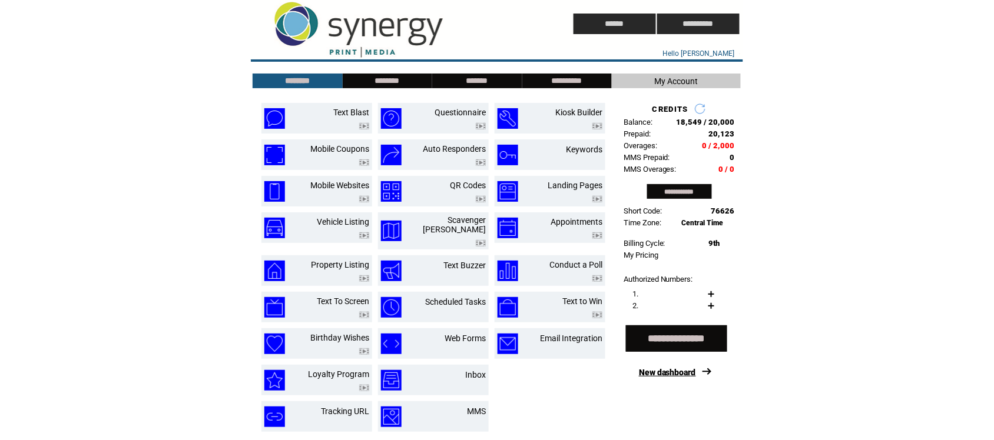
click at [681, 377] on link "New dashboard" at bounding box center [667, 372] width 57 height 9
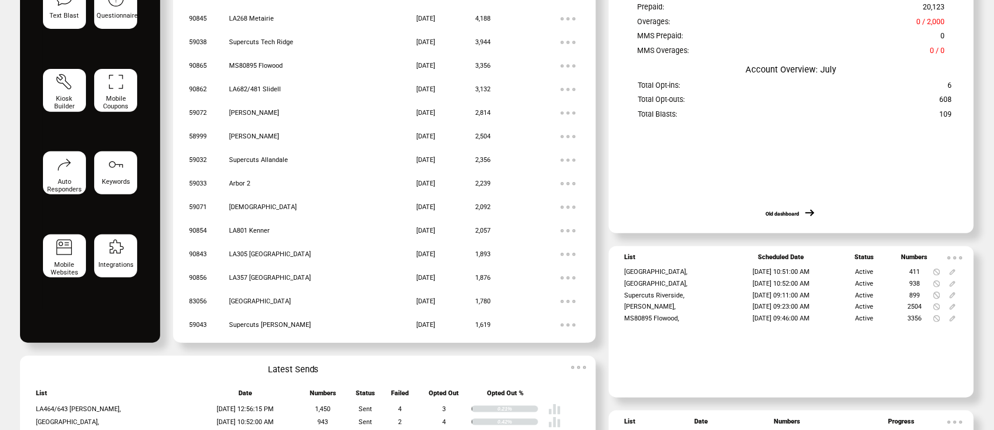
scroll to position [189, 0]
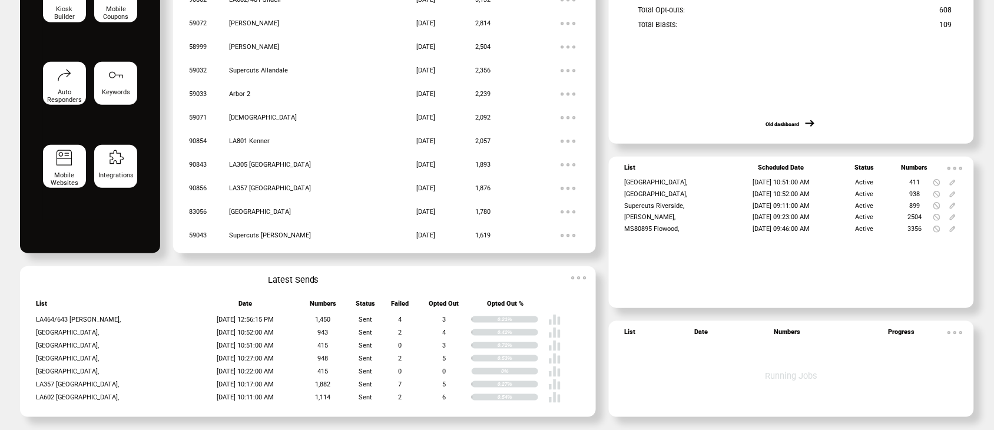
click at [961, 160] on img at bounding box center [955, 169] width 24 height 24
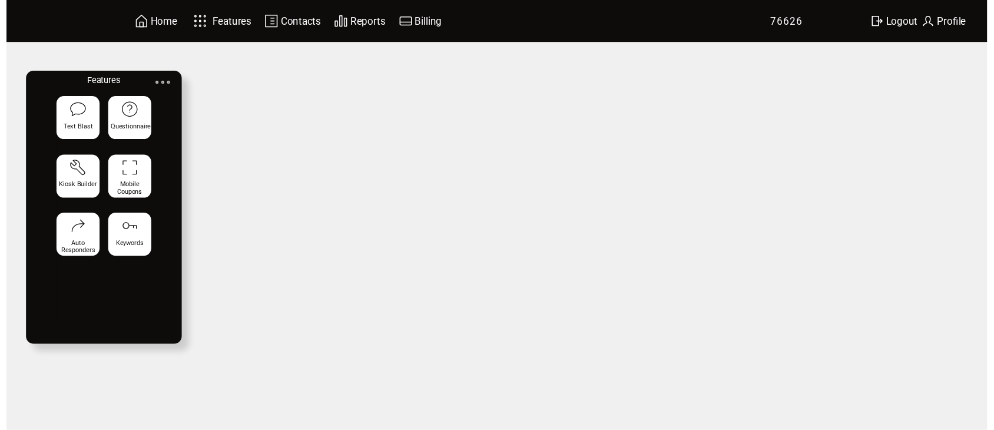
scroll to position [189, 0]
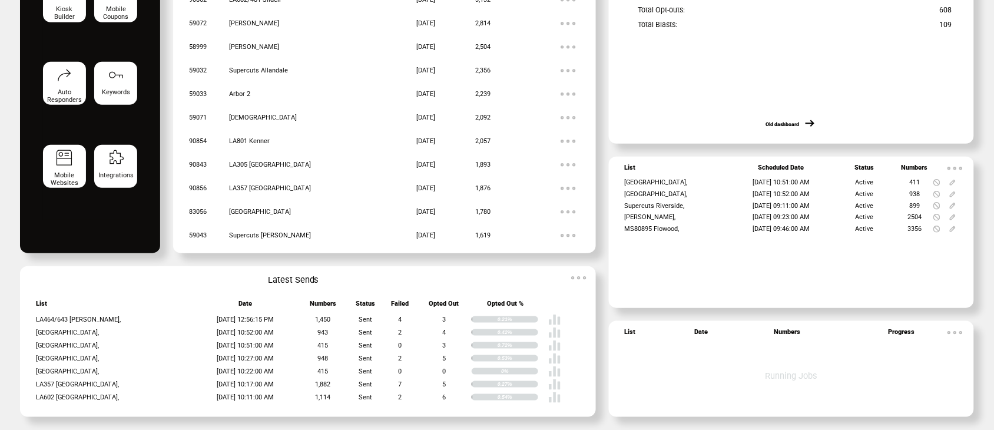
click at [575, 277] on img at bounding box center [579, 278] width 24 height 24
